Goal: Information Seeking & Learning: Learn about a topic

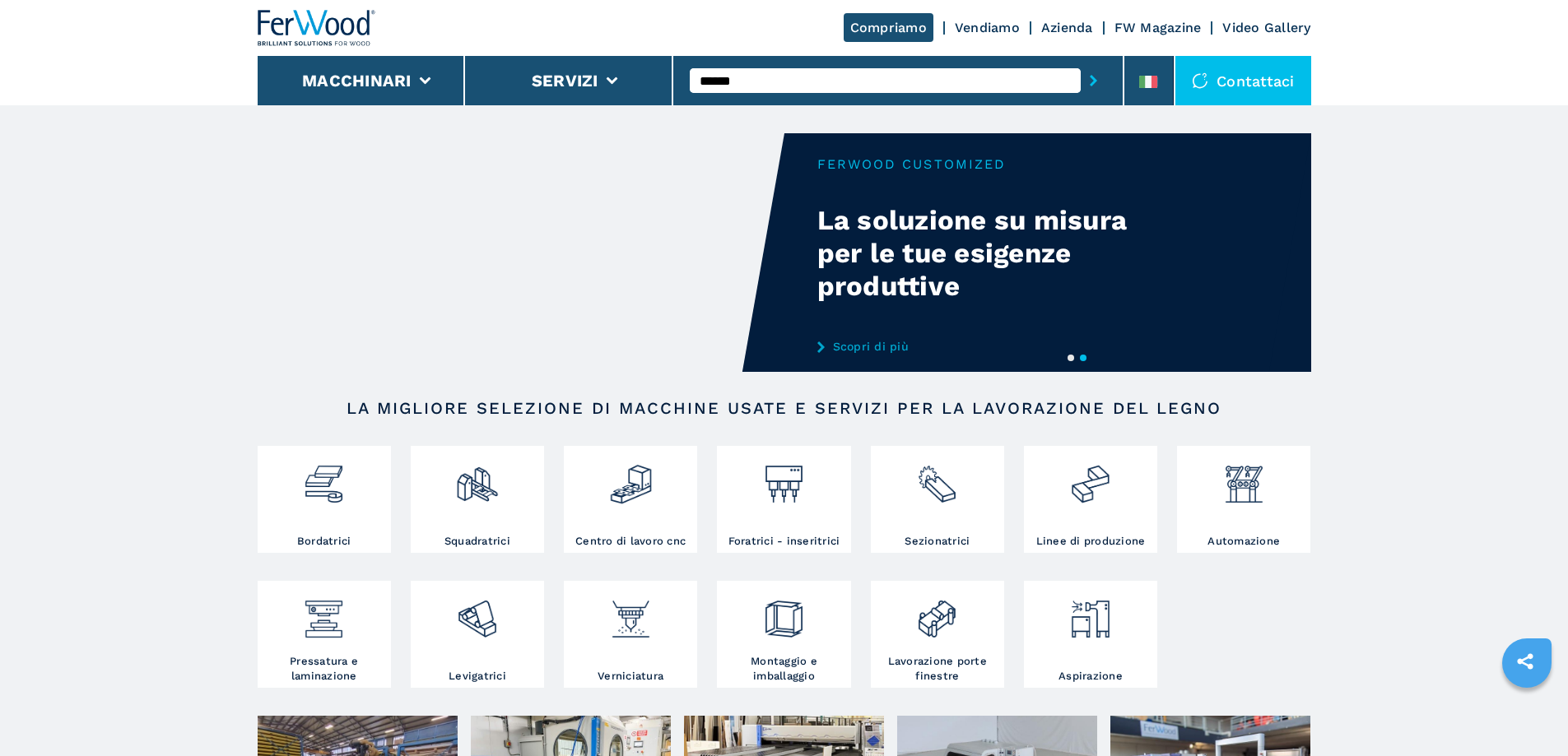
type input "******"
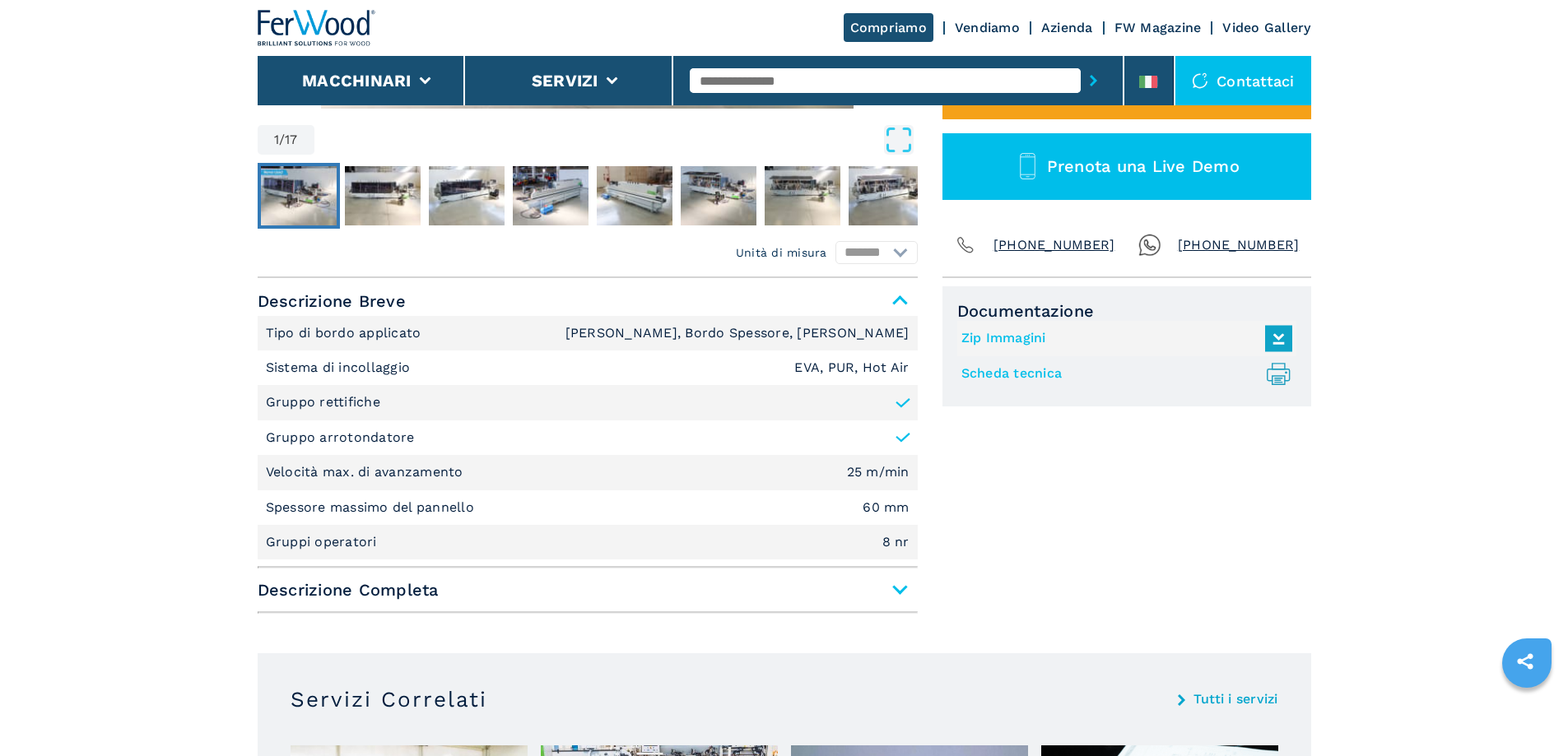
scroll to position [576, 0]
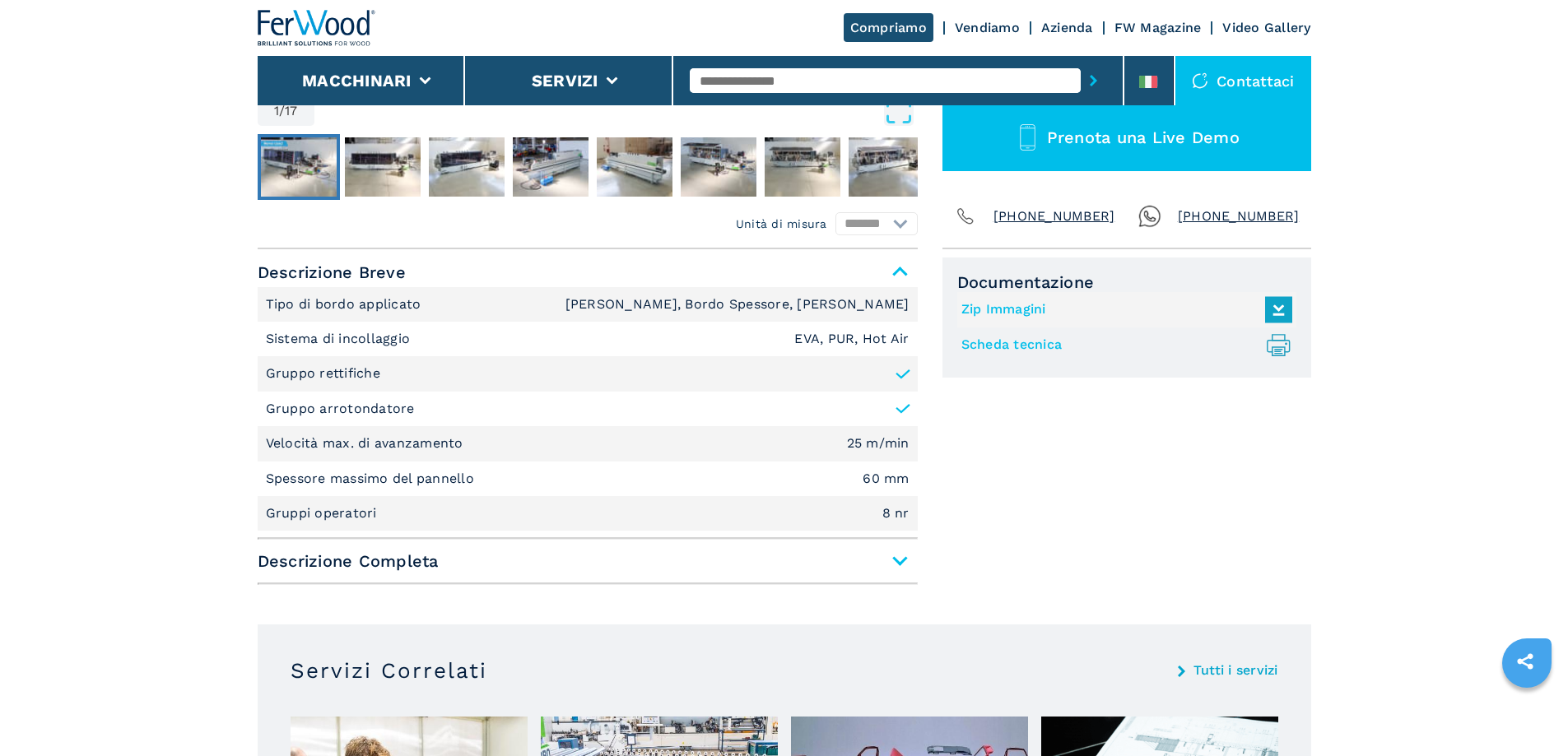
click at [370, 568] on span "Descrizione Completa" at bounding box center [588, 562] width 660 height 30
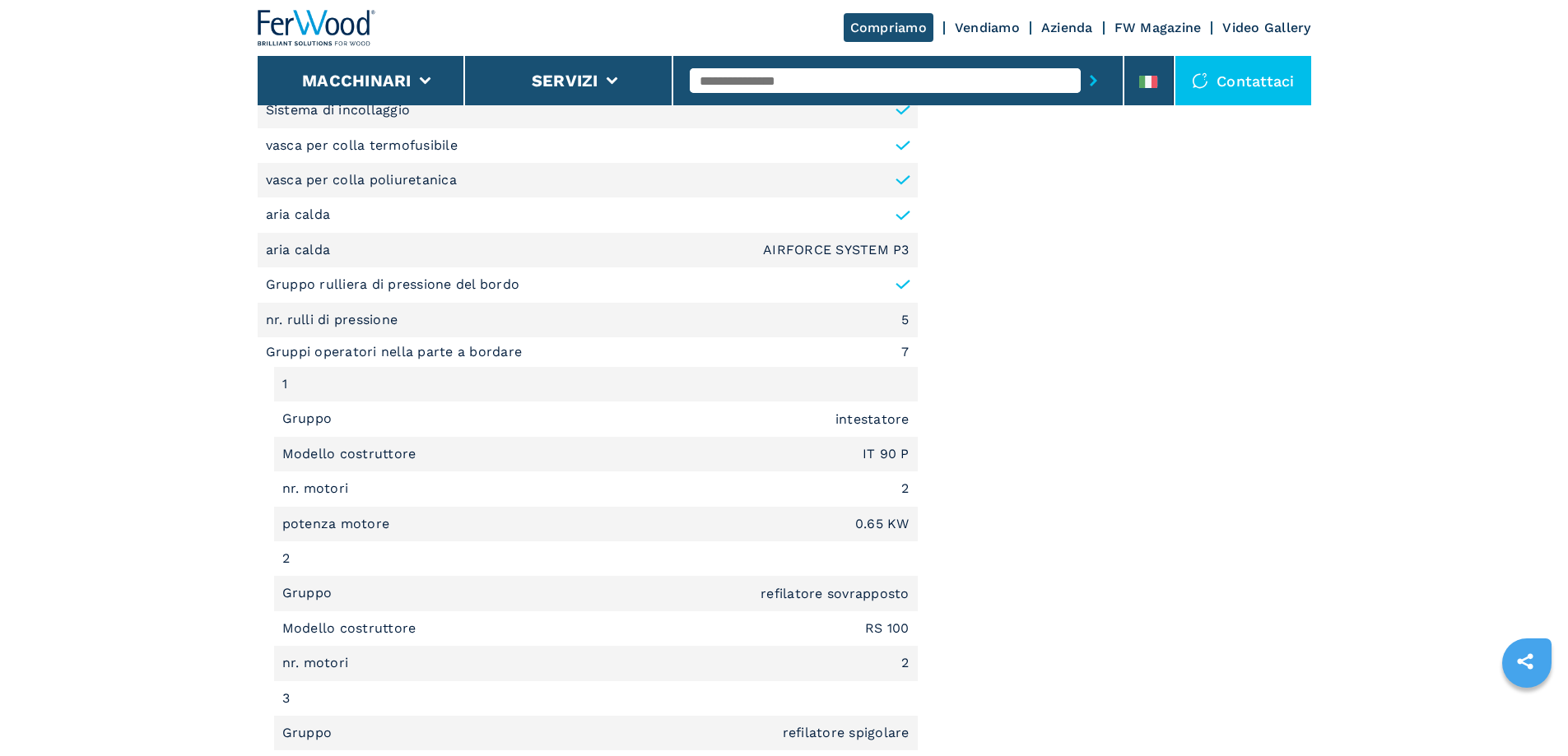
scroll to position [1810, 0]
